Goal: Task Accomplishment & Management: Use online tool/utility

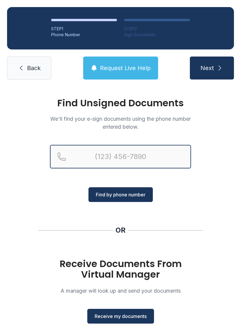
click at [81, 156] on input "Reservation phone number" at bounding box center [120, 157] width 141 height 24
type input "[PHONE_NUMBER]"
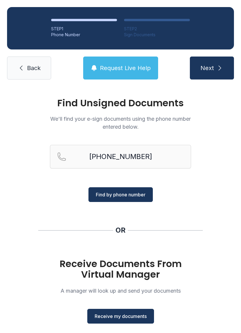
click at [205, 68] on span "Next" at bounding box center [208, 68] width 14 height 8
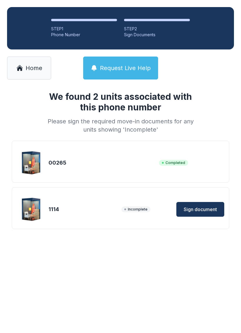
click at [202, 209] on span "Sign document" at bounding box center [200, 209] width 33 height 7
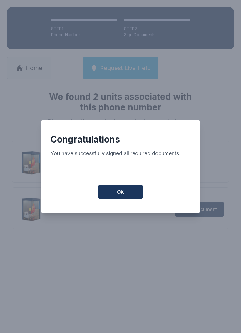
click at [119, 199] on button "OK" at bounding box center [121, 191] width 44 height 15
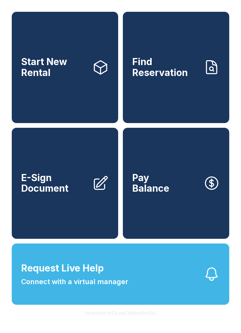
click at [54, 206] on link "E-Sign Document" at bounding box center [65, 183] width 107 height 111
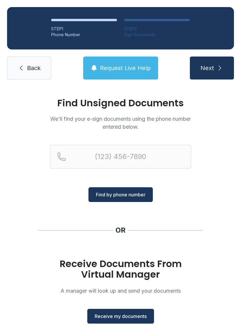
click at [17, 67] on link "Back" at bounding box center [29, 67] width 44 height 23
